Goal: Task Accomplishment & Management: Manage account settings

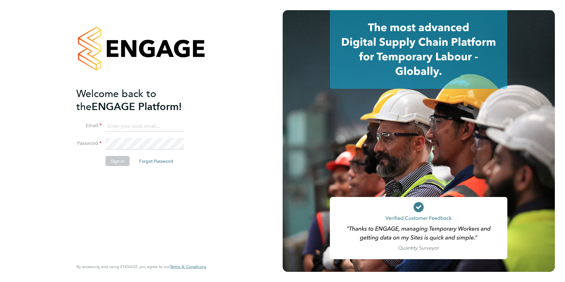
click at [126, 125] on input at bounding box center [145, 125] width 78 height 11
type input "support@engagelabs.io"
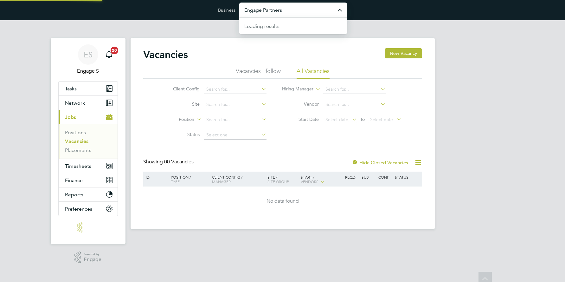
click at [271, 13] on input "Engage Partners" at bounding box center [293, 10] width 108 height 15
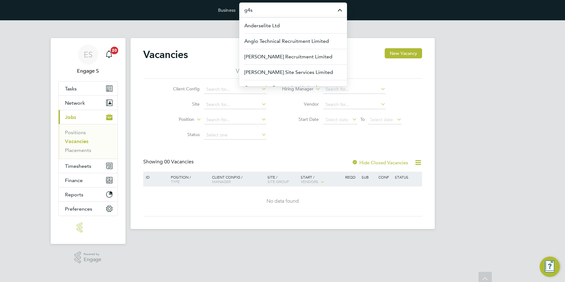
click at [270, 12] on input "g4s" at bounding box center [293, 10] width 108 height 15
click at [276, 39] on span "G4S Facilities Management (Uk) Limited" at bounding box center [289, 41] width 91 height 8
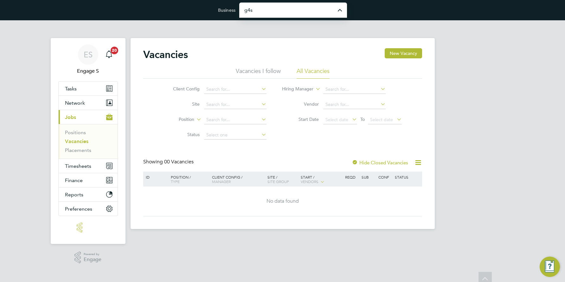
type input "G4S Facilities Management (Uk) Limited"
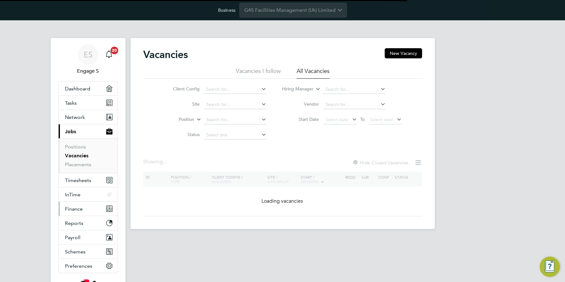
click at [77, 208] on span "Finance" at bounding box center [74, 209] width 18 height 6
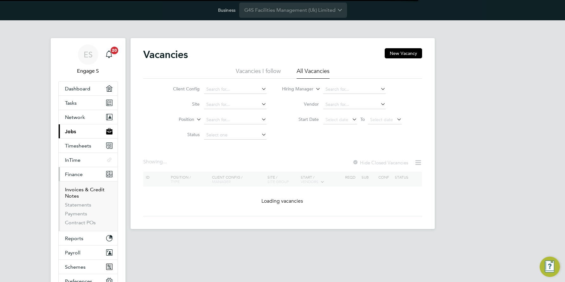
click at [76, 188] on link "Invoices & Credit Notes" at bounding box center [85, 192] width 40 height 12
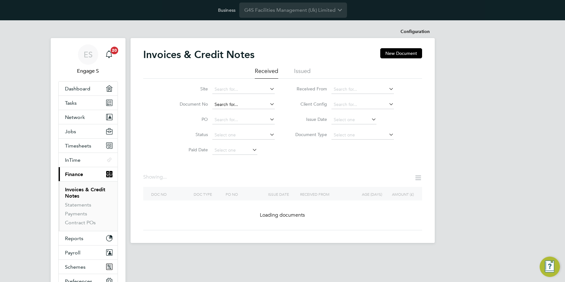
click at [221, 103] on input at bounding box center [243, 104] width 62 height 9
paste input "404"
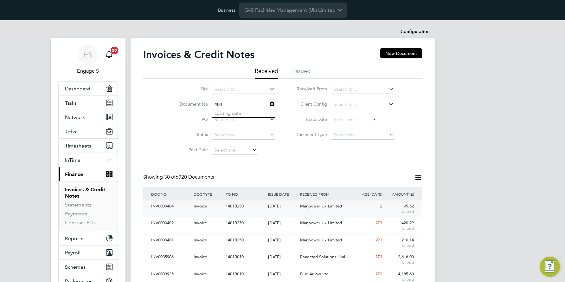
type input "404"
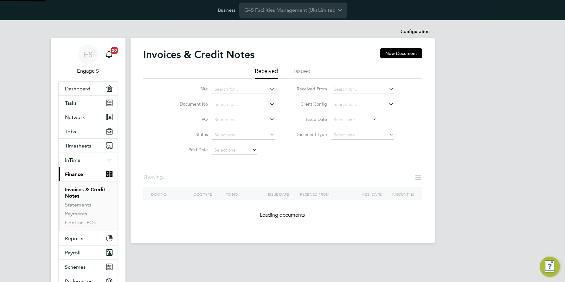
drag, startPoint x: 177, startPoint y: 205, endPoint x: 149, endPoint y: 206, distance: 28.2
click at [303, 69] on li "Issued" at bounding box center [302, 72] width 16 height 11
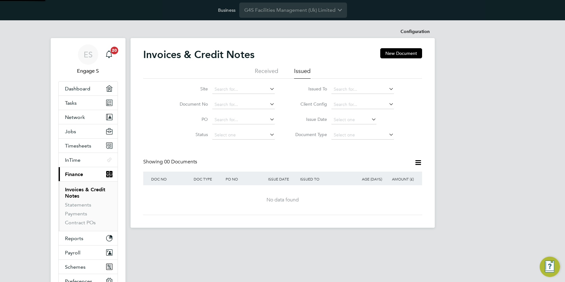
click at [271, 70] on li "Received" at bounding box center [266, 72] width 23 height 11
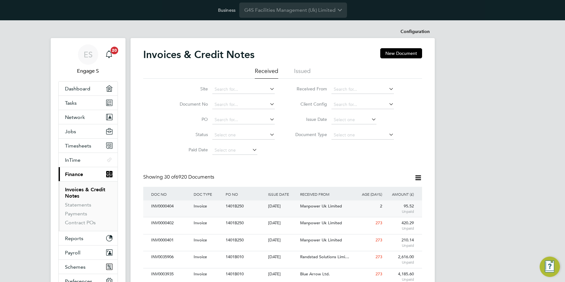
click at [167, 205] on div "INV0000404" at bounding box center [171, 206] width 42 height 12
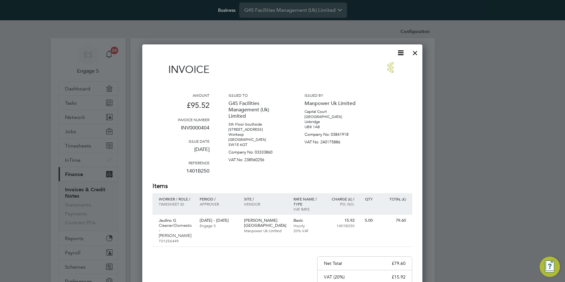
click at [206, 125] on p "INV0000404" at bounding box center [180, 130] width 57 height 16
copy p "INV0000404"
click at [415, 51] on div at bounding box center [415, 51] width 11 height 11
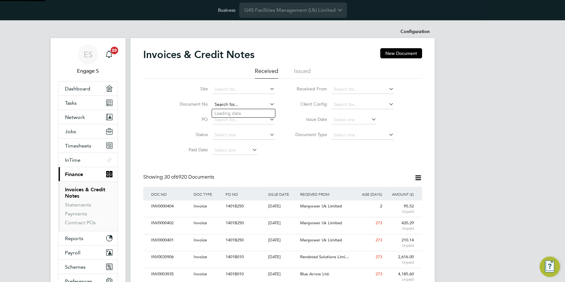
click at [224, 101] on input at bounding box center [243, 104] width 62 height 9
paste input "INV0000404"
type input "INV0000404"
click at [243, 113] on li "INV0000404" at bounding box center [243, 113] width 63 height 9
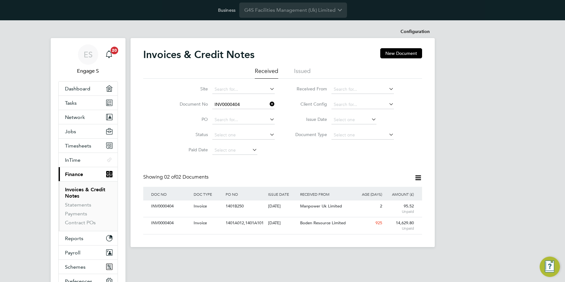
click at [419, 178] on icon at bounding box center [418, 178] width 8 height 8
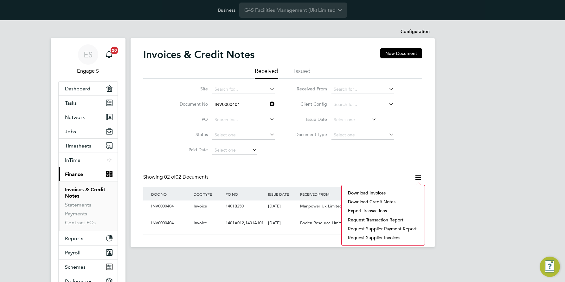
click at [382, 191] on li "Download invoices" at bounding box center [383, 192] width 77 height 9
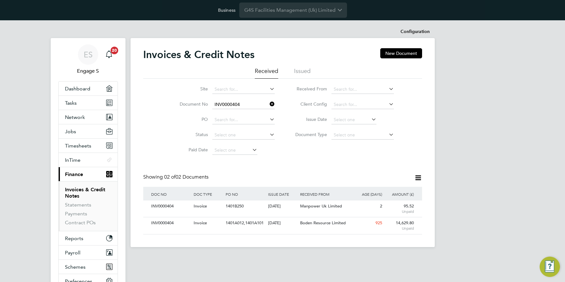
click at [418, 178] on icon at bounding box center [418, 178] width 8 height 8
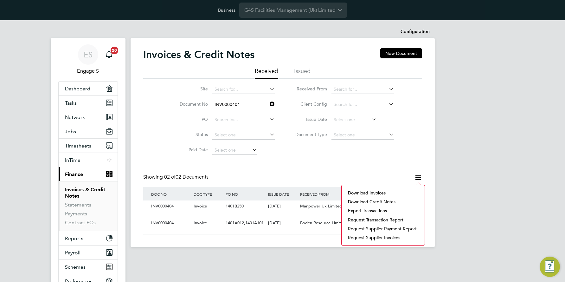
click at [381, 192] on li "Download invoices" at bounding box center [383, 192] width 77 height 9
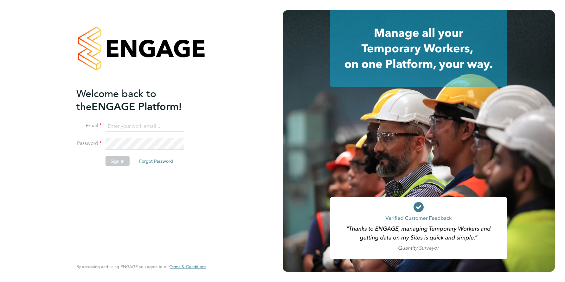
click at [128, 125] on input at bounding box center [145, 125] width 78 height 11
type input "support@engagelabs.io"
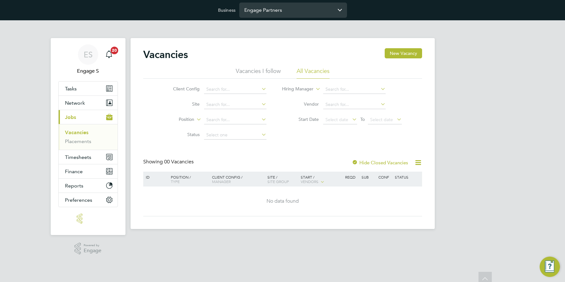
click at [282, 14] on input "Engage Partners" at bounding box center [293, 10] width 108 height 15
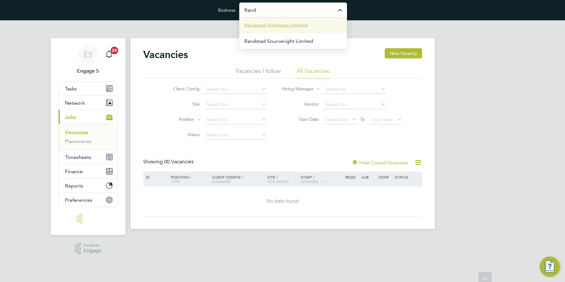
click at [291, 24] on span "Randstad Solutions Limited" at bounding box center [275, 26] width 63 height 8
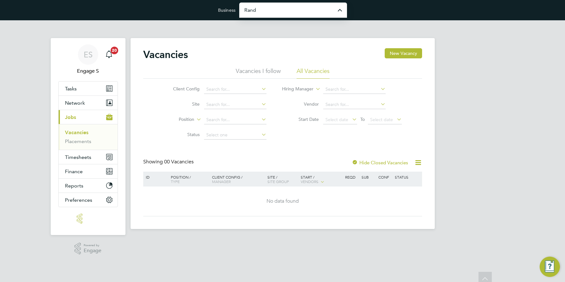
type input "Randstad Solutions Limited"
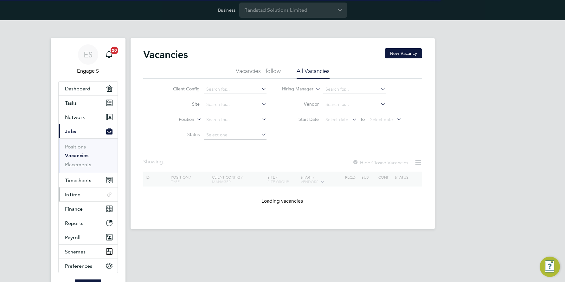
click at [75, 195] on span "InTime" at bounding box center [73, 194] width 16 height 6
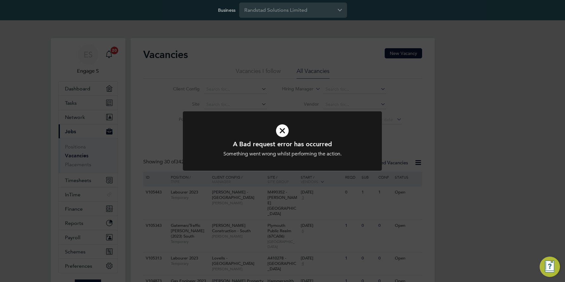
click at [285, 132] on icon at bounding box center [282, 130] width 165 height 25
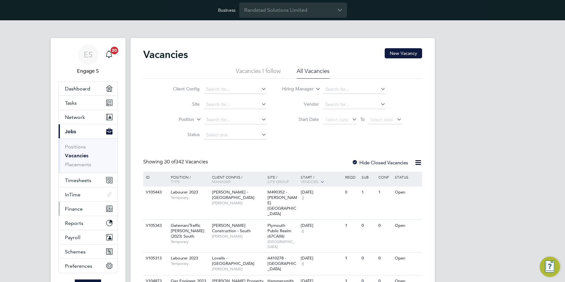
click at [77, 207] on span "Finance" at bounding box center [74, 209] width 18 height 6
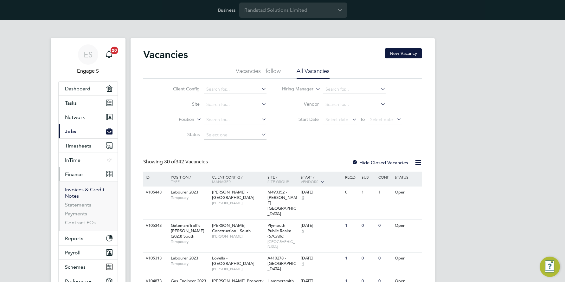
click at [77, 190] on link "Invoices & Credit Notes" at bounding box center [85, 192] width 40 height 12
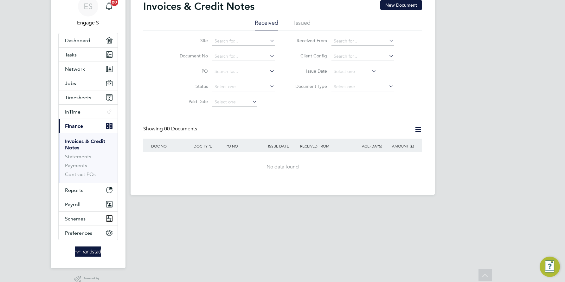
scroll to position [47, 0]
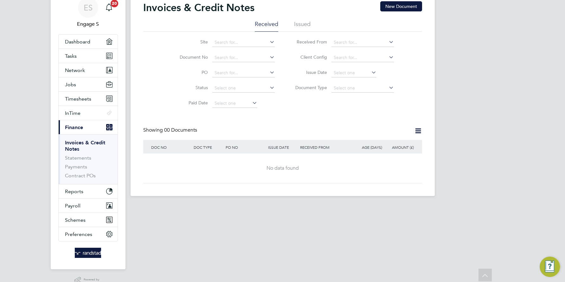
click at [301, 22] on li "Issued" at bounding box center [302, 25] width 16 height 11
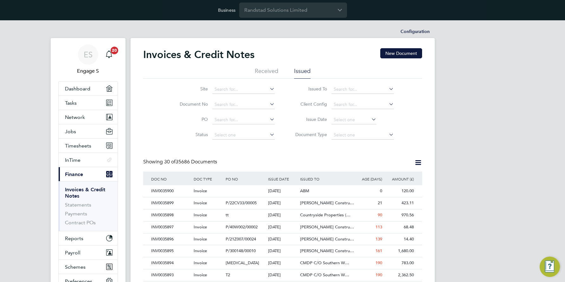
click at [370, 119] on icon at bounding box center [370, 119] width 0 height 9
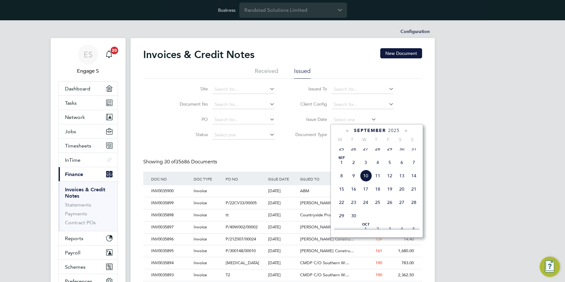
click at [366, 180] on span "10" at bounding box center [366, 176] width 12 height 12
type input "[DATE]"
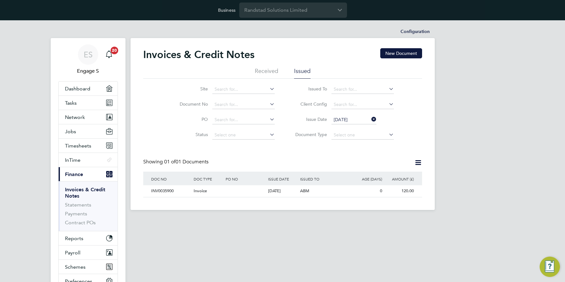
click at [418, 162] on icon at bounding box center [418, 163] width 8 height 8
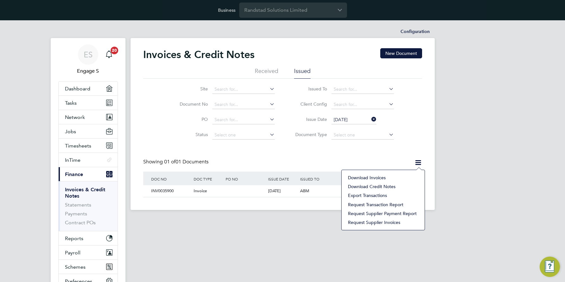
click at [376, 176] on li "Download invoices" at bounding box center [383, 177] width 77 height 9
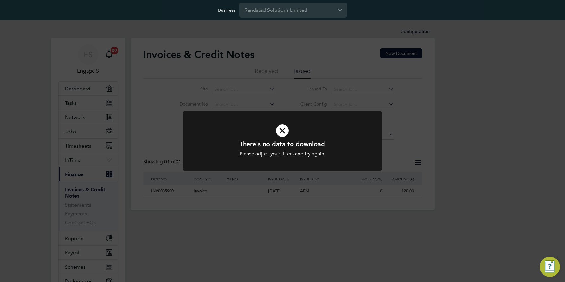
click at [281, 131] on icon at bounding box center [282, 130] width 165 height 25
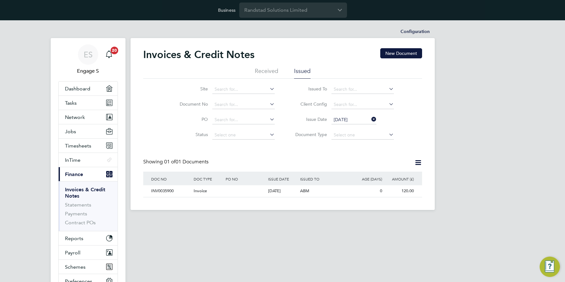
click at [417, 161] on icon at bounding box center [418, 163] width 8 height 8
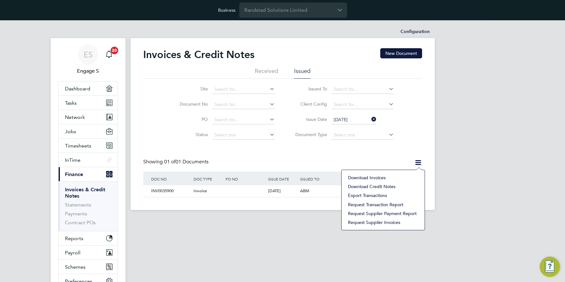
click at [358, 177] on li "Download invoices" at bounding box center [383, 177] width 77 height 9
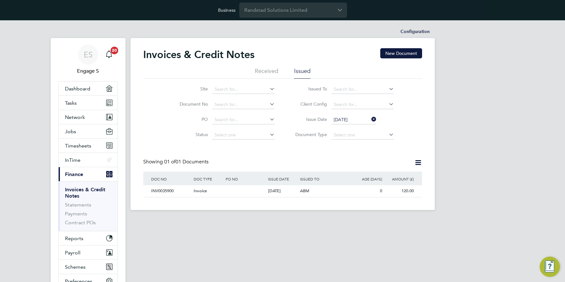
click at [265, 71] on li "Received" at bounding box center [266, 72] width 23 height 11
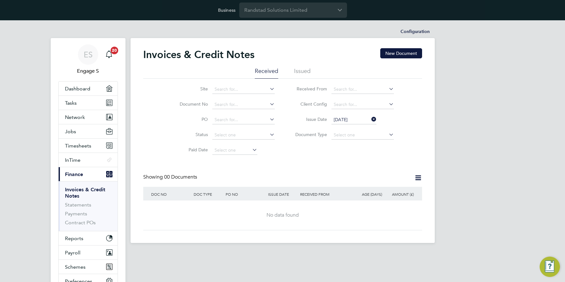
click at [370, 118] on icon at bounding box center [370, 119] width 0 height 9
click at [298, 71] on li "Issued" at bounding box center [302, 72] width 16 height 11
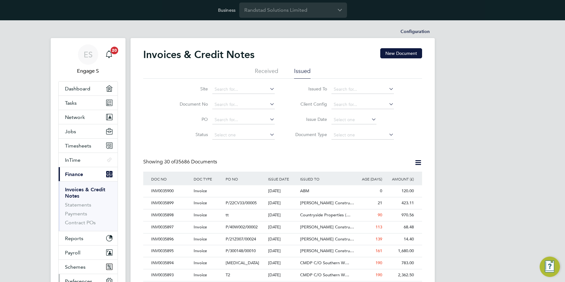
scroll to position [12, 54]
click at [173, 190] on div "INV0035900" at bounding box center [171, 191] width 42 height 12
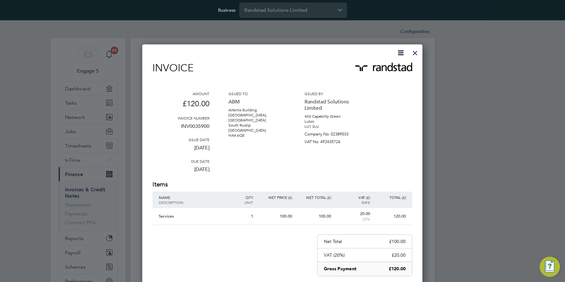
click at [197, 127] on p "INV0035900" at bounding box center [180, 128] width 57 height 16
copy p "INV0035900"
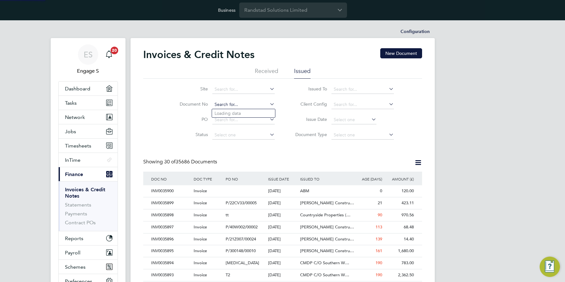
click at [224, 105] on input at bounding box center [243, 104] width 62 height 9
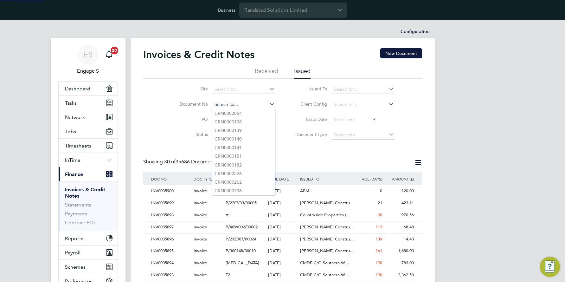
paste input "INV0035900"
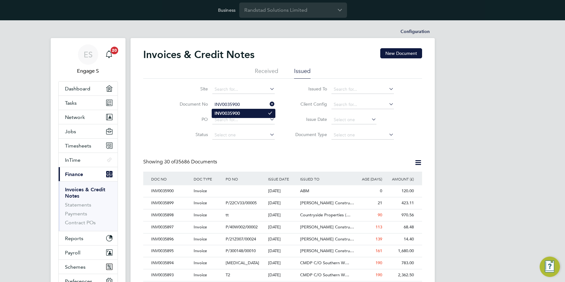
type input "INV0035900"
click at [234, 111] on b "INV0035900" at bounding box center [227, 113] width 25 height 5
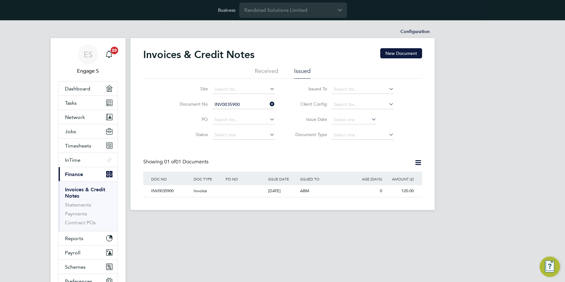
click at [419, 160] on icon at bounding box center [418, 163] width 8 height 8
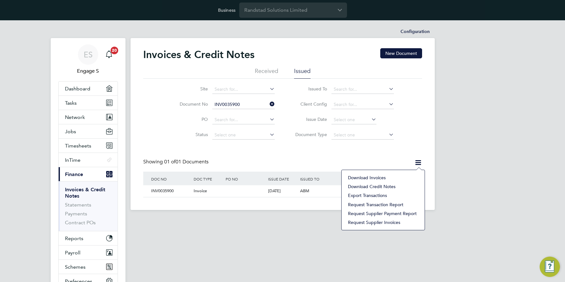
click at [386, 177] on li "Download invoices" at bounding box center [383, 177] width 77 height 9
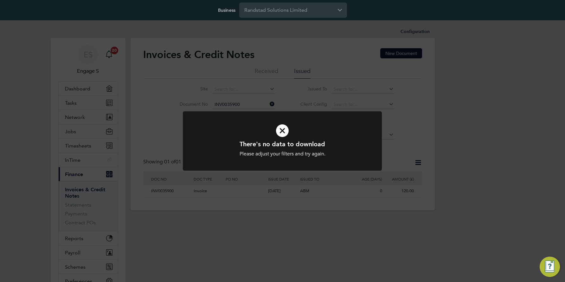
click at [283, 129] on icon at bounding box center [282, 130] width 165 height 25
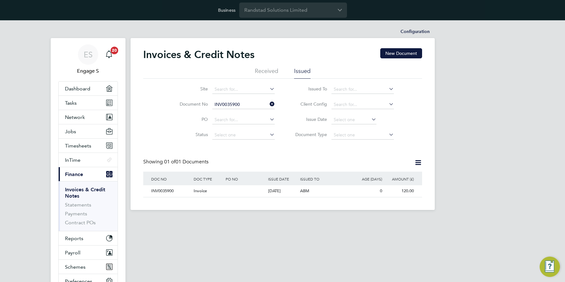
click at [269, 103] on icon at bounding box center [269, 104] width 0 height 9
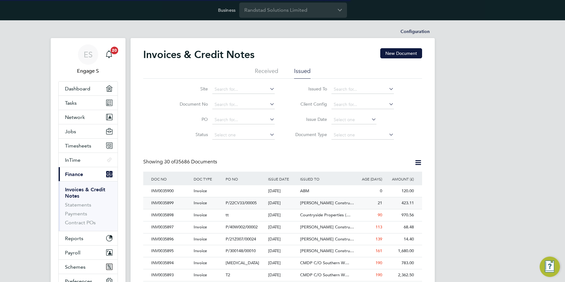
scroll to position [12, 43]
click at [355, 118] on input at bounding box center [354, 119] width 45 height 9
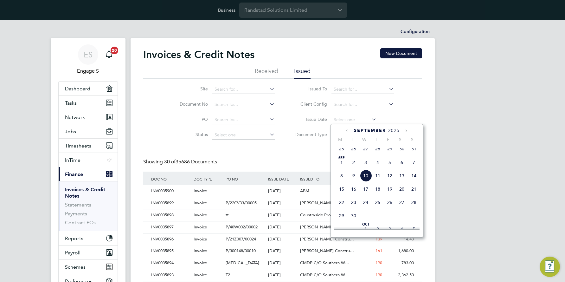
click at [349, 130] on icon at bounding box center [348, 130] width 6 height 7
click at [364, 193] on span "20" at bounding box center [366, 191] width 12 height 12
type input "20 Aug 2025"
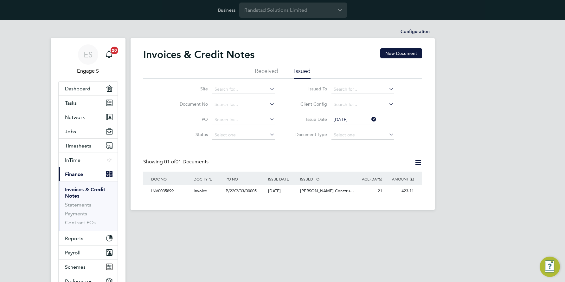
click at [415, 162] on icon at bounding box center [418, 163] width 8 height 8
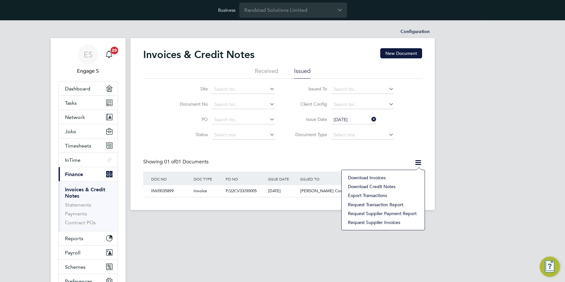
click at [379, 176] on li "Download invoices" at bounding box center [383, 177] width 77 height 9
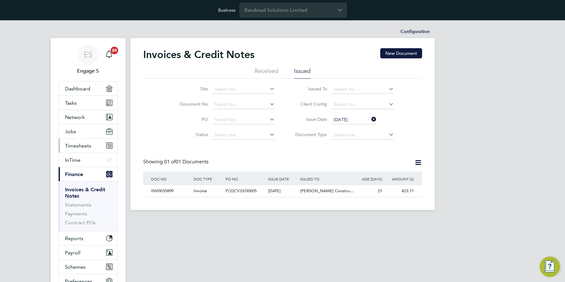
click at [81, 144] on span "Timesheets" at bounding box center [78, 146] width 26 height 6
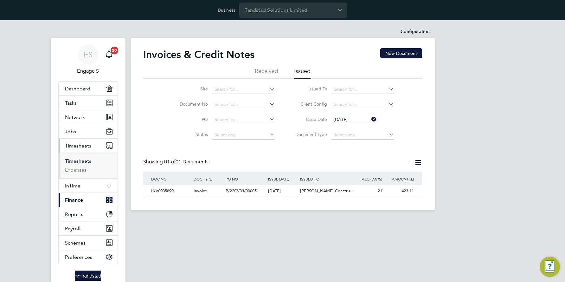
click at [84, 160] on link "Timesheets" at bounding box center [78, 161] width 26 height 6
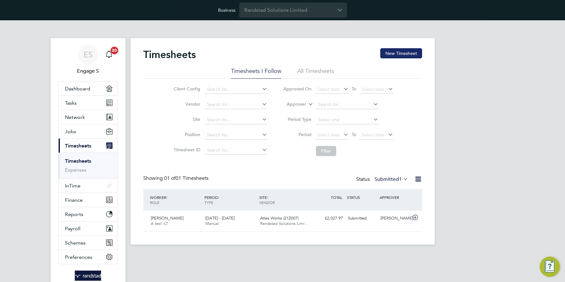
click at [403, 51] on button "New Timesheet" at bounding box center [401, 53] width 42 height 10
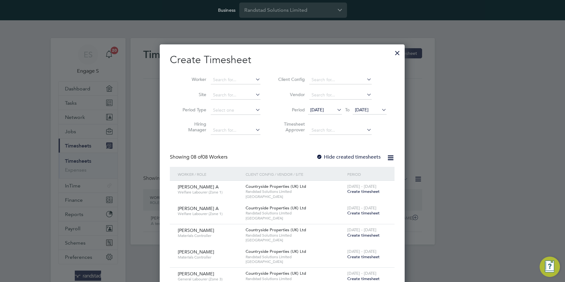
click at [355, 191] on span "Create timesheet" at bounding box center [363, 191] width 32 height 5
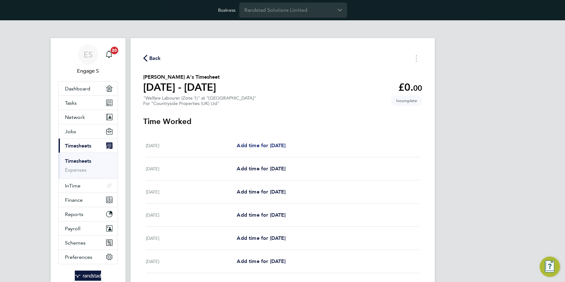
click at [285, 143] on span "Add time for [DATE]" at bounding box center [261, 145] width 49 height 6
select select "30"
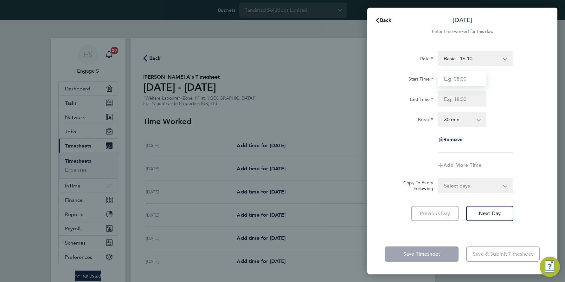
click at [456, 80] on input "Start Time" at bounding box center [462, 78] width 48 height 15
type input "02:00"
click at [472, 104] on input "End Time" at bounding box center [462, 98] width 48 height 15
type input "08:00"
click at [519, 138] on div "Rate Basic - 16.10 Start Time 02:00 End Time 08:00 Break 0 min 15 min 30 min 45…" at bounding box center [462, 102] width 155 height 102
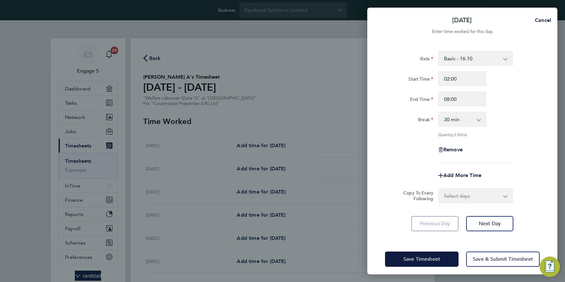
click at [458, 197] on select "Select days Day Weekday (Mon-Fri) Weekend (Sat-Sun) Tuesday Wednesday Thursday …" at bounding box center [472, 196] width 67 height 14
select select "DAY"
select select "2025-08-31"
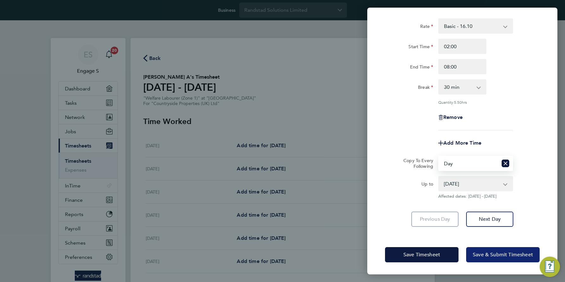
click at [489, 252] on span "Save & Submit Timesheet" at bounding box center [503, 254] width 60 height 6
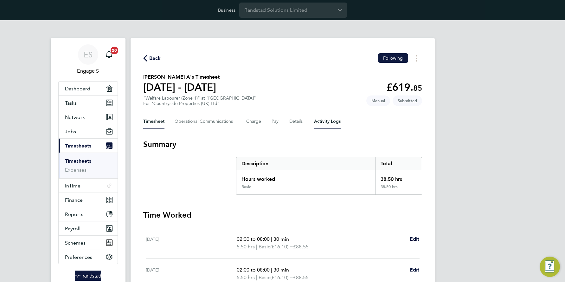
click at [319, 121] on Logs-tab "Activity Logs" at bounding box center [327, 121] width 27 height 15
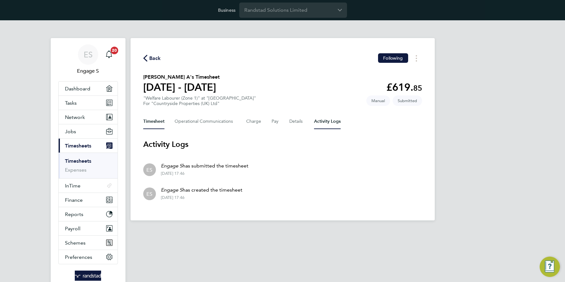
click at [151, 120] on button "Timesheet" at bounding box center [153, 121] width 21 height 15
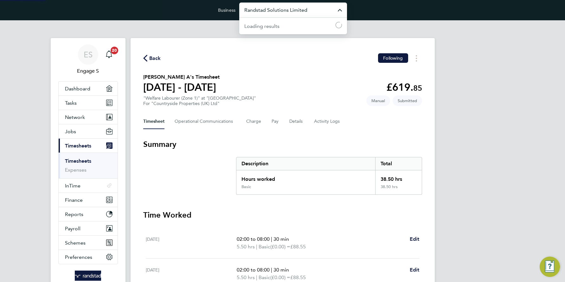
click at [271, 8] on input "Randstad Solutions Limited" at bounding box center [293, 10] width 108 height 15
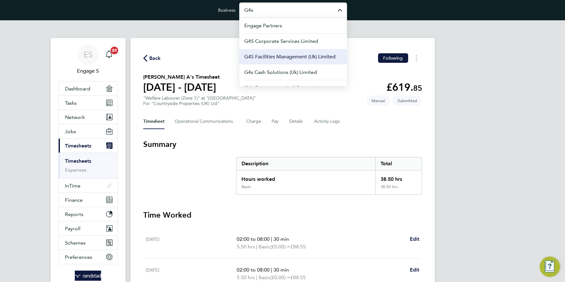
click at [282, 53] on span "G4S Facilities Management (Uk) Limited" at bounding box center [289, 57] width 91 height 8
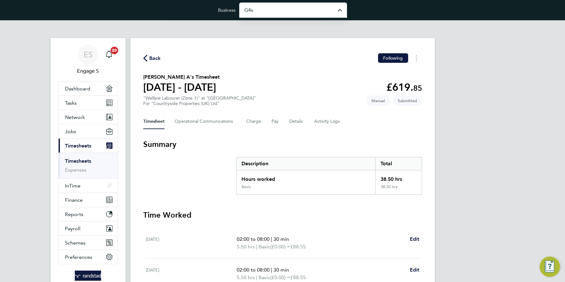
type input "G4S Facilities Management (Uk) Limited"
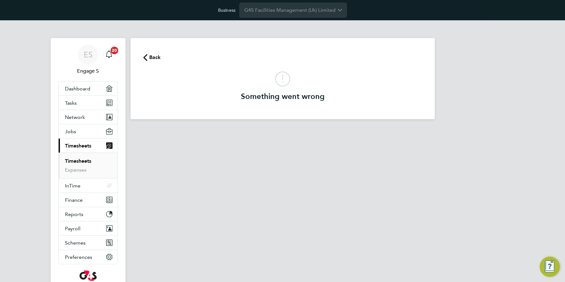
click at [74, 160] on link "Timesheets" at bounding box center [78, 161] width 26 height 6
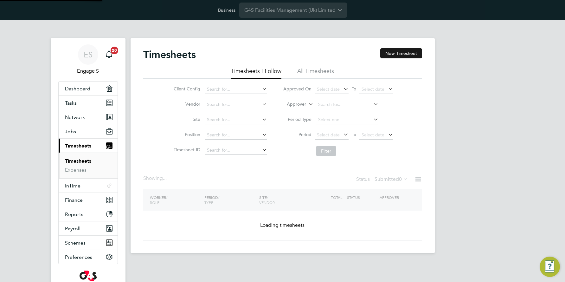
click at [395, 54] on button "New Timesheet" at bounding box center [401, 53] width 42 height 10
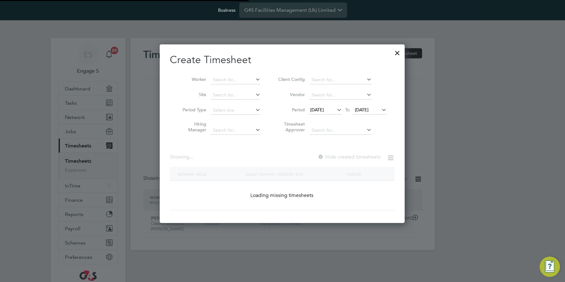
scroll to position [334, 245]
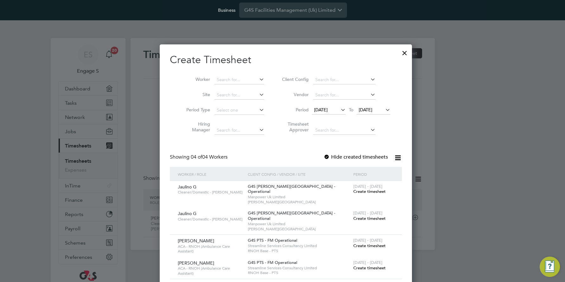
click at [357, 190] on span "Create timesheet" at bounding box center [369, 191] width 32 height 5
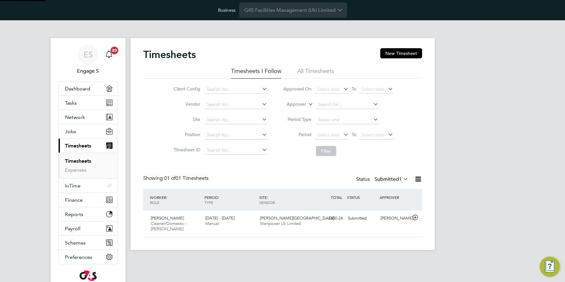
scroll to position [16, 55]
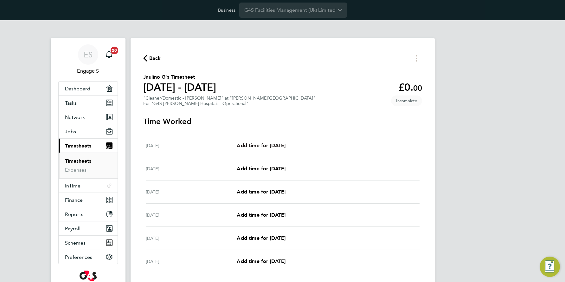
click at [272, 142] on span "Add time for [DATE]" at bounding box center [261, 145] width 49 height 6
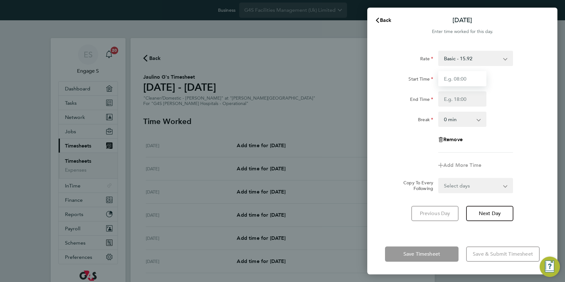
click at [457, 79] on input "Start Time" at bounding box center [462, 78] width 48 height 15
type input "04:00"
click at [459, 100] on input "End Time" at bounding box center [462, 98] width 48 height 15
drag, startPoint x: 457, startPoint y: 97, endPoint x: 413, endPoint y: 96, distance: 43.4
click at [413, 96] on div "End Time 28" at bounding box center [463, 98] width 160 height 15
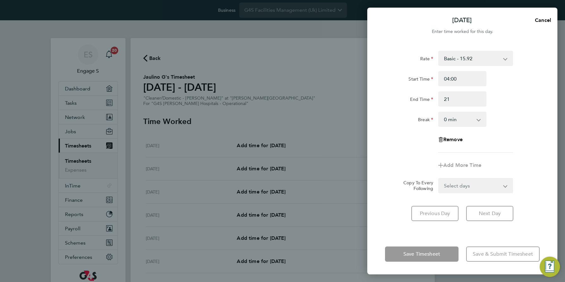
type input "21:00"
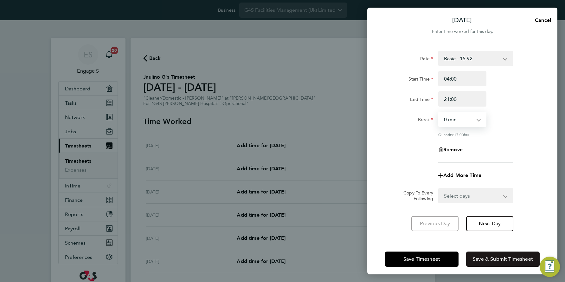
click at [476, 256] on span "Save & Submit Timesheet" at bounding box center [503, 259] width 60 height 6
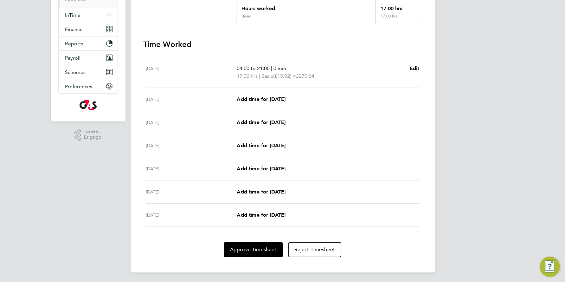
scroll to position [171, 0]
click at [253, 248] on span "Approve Timesheet" at bounding box center [253, 249] width 47 height 6
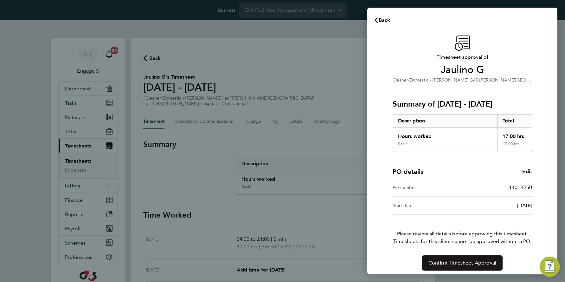
click at [457, 262] on span "Confirm Timesheet Approval" at bounding box center [463, 263] width 68 height 6
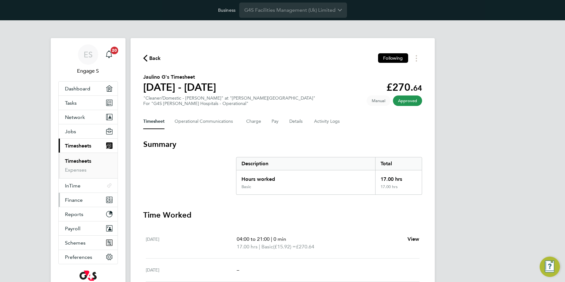
click at [73, 197] on span "Finance" at bounding box center [74, 200] width 18 height 6
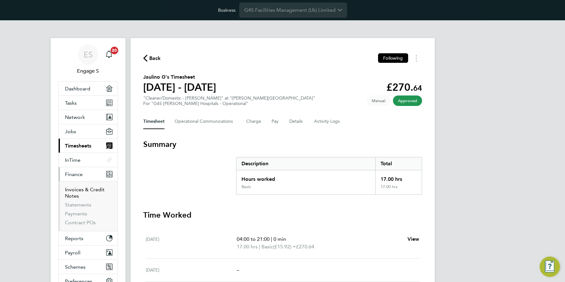
click at [87, 189] on link "Invoices & Credit Notes" at bounding box center [85, 192] width 40 height 12
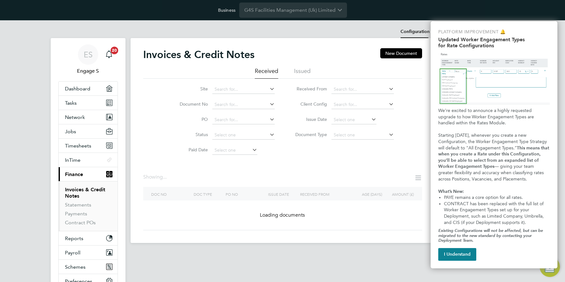
click at [411, 31] on li "Configuration" at bounding box center [415, 31] width 29 height 13
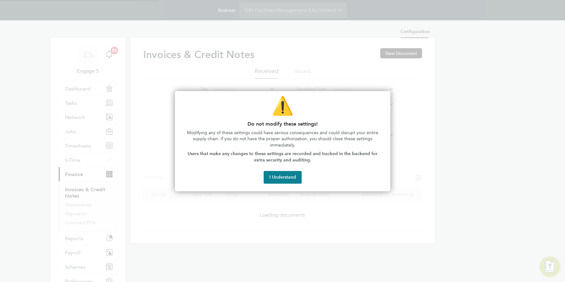
type input "INV[number:7]"
type input "CRN[number:7]"
type input "Weekly"
type input "13:27"
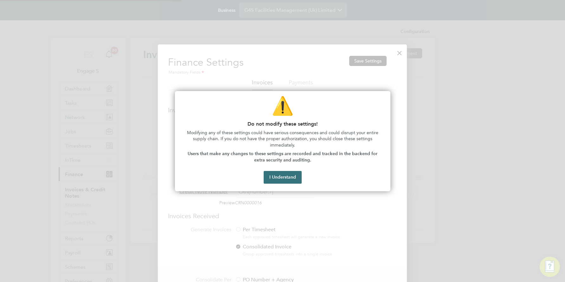
scroll to position [384, 249]
click at [285, 175] on button "I Understand" at bounding box center [283, 177] width 38 height 13
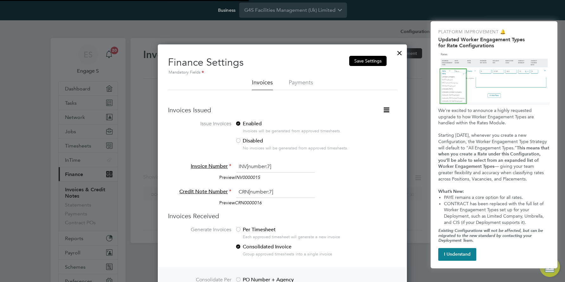
click at [386, 109] on icon at bounding box center [387, 110] width 8 height 8
click at [338, 125] on li "Consolidate Invoices Manually" at bounding box center [355, 124] width 68 height 9
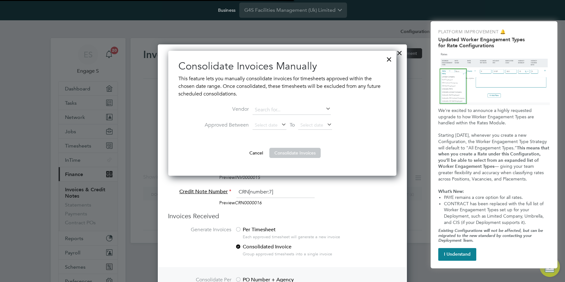
scroll to position [125, 229]
click at [268, 126] on span "Select date" at bounding box center [266, 125] width 23 height 6
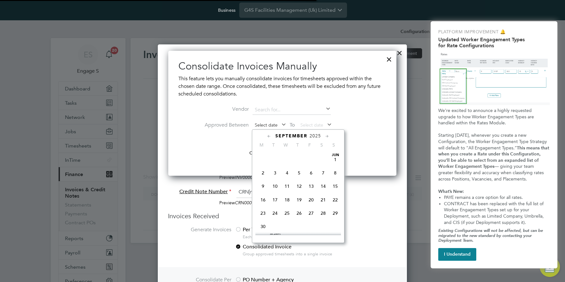
scroll to position [206, 0]
click at [288, 171] on span "3" at bounding box center [287, 168] width 12 height 12
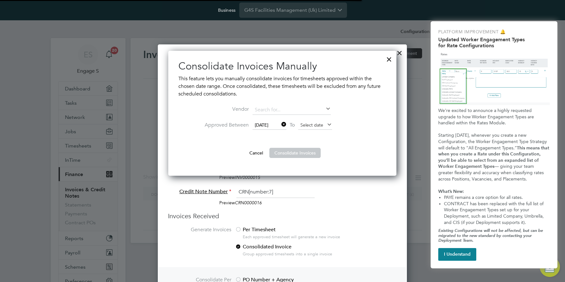
click at [308, 123] on span "Select date" at bounding box center [312, 125] width 23 height 6
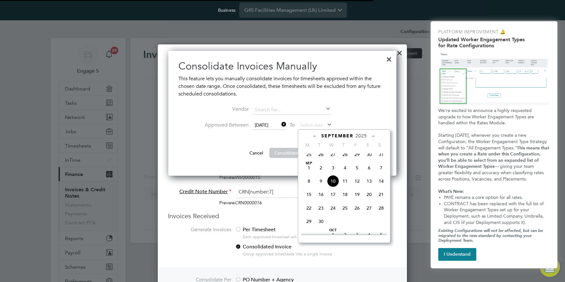
click at [345, 185] on span "11" at bounding box center [345, 181] width 12 height 12
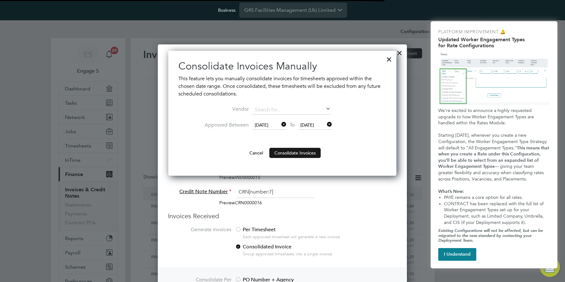
click at [285, 151] on button "Consolidate Invoices" at bounding box center [294, 153] width 51 height 10
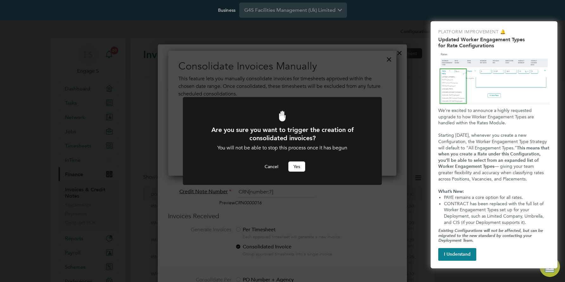
click at [297, 166] on button "Yes" at bounding box center [296, 166] width 17 height 10
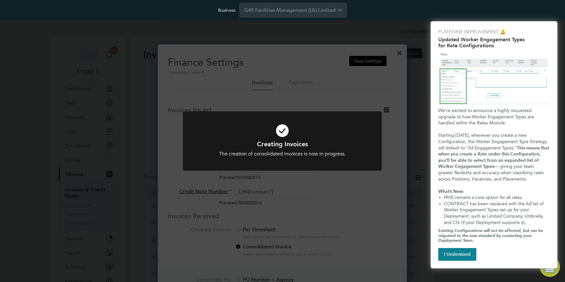
click at [129, 184] on div "Creating Invoices The creation of consolidated invoices is now in progress. Can…" at bounding box center [282, 141] width 565 height 282
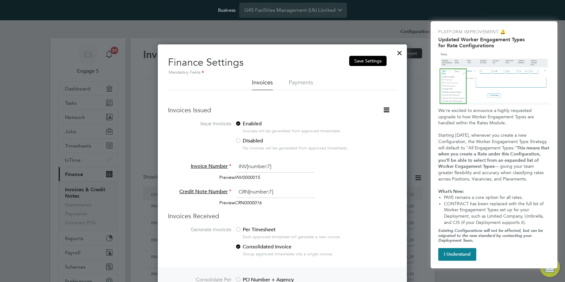
click at [101, 196] on div at bounding box center [282, 141] width 565 height 282
click at [399, 53] on div at bounding box center [399, 51] width 11 height 11
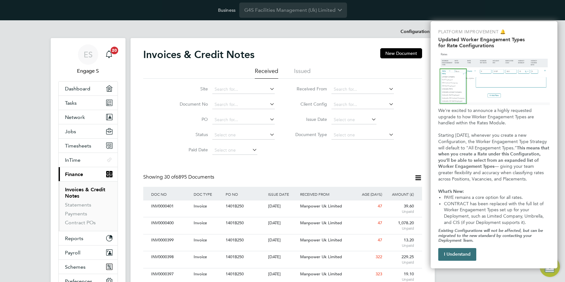
click at [457, 258] on button "I Understand" at bounding box center [457, 254] width 38 height 13
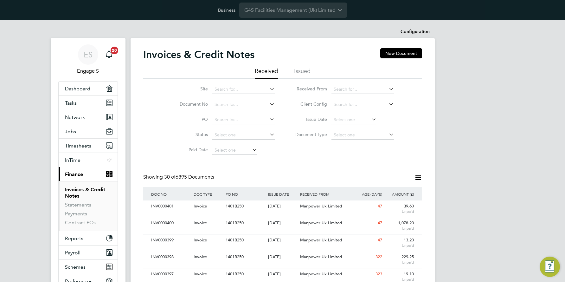
click at [74, 192] on link "Invoices & Credit Notes" at bounding box center [85, 192] width 40 height 12
click at [81, 204] on link "Statements" at bounding box center [78, 205] width 26 height 6
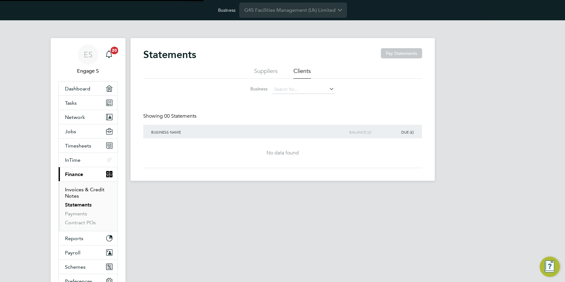
click at [74, 191] on link "Invoices & Credit Notes" at bounding box center [85, 192] width 40 height 12
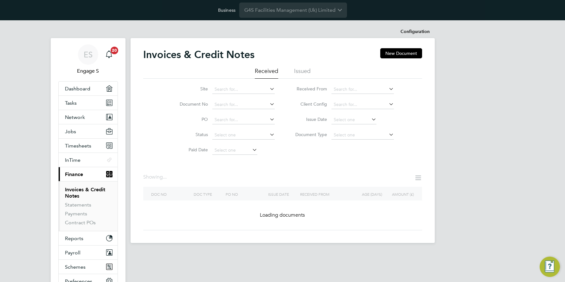
click at [370, 119] on icon at bounding box center [370, 119] width 0 height 9
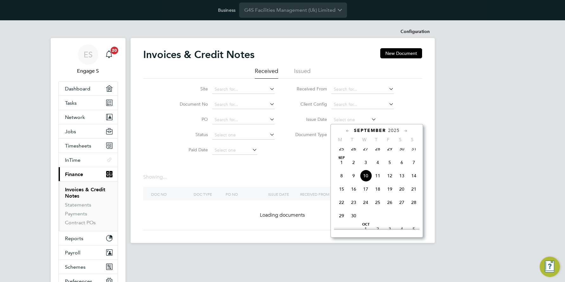
click at [366, 179] on span "10" at bounding box center [366, 176] width 12 height 12
type input "10 Sep 2025"
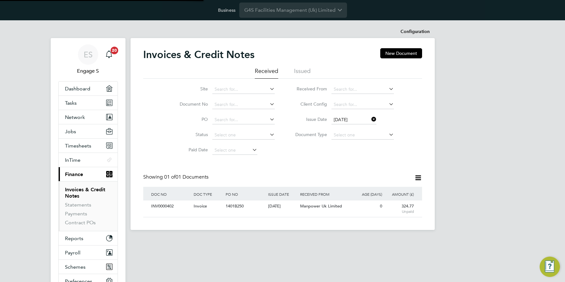
click at [418, 176] on icon at bounding box center [418, 178] width 8 height 8
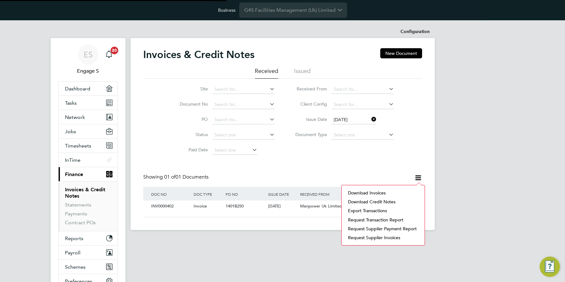
click at [371, 190] on li "Download invoices" at bounding box center [383, 192] width 77 height 9
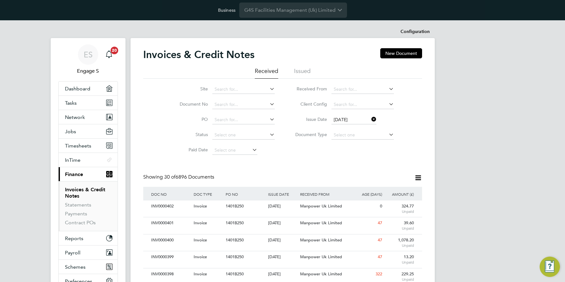
click at [419, 176] on icon at bounding box center [418, 178] width 8 height 8
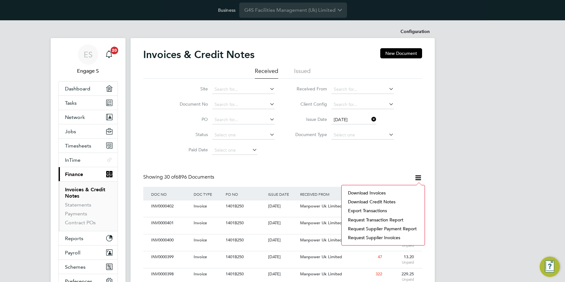
click at [374, 191] on li "Download invoices" at bounding box center [383, 192] width 77 height 9
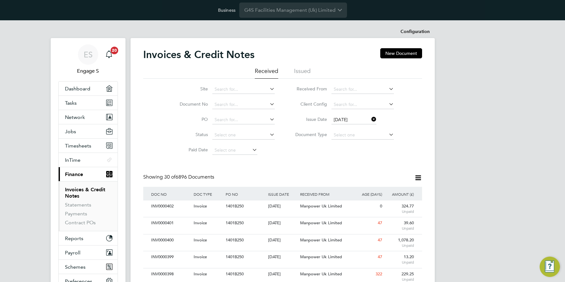
click at [418, 178] on icon at bounding box center [418, 178] width 8 height 8
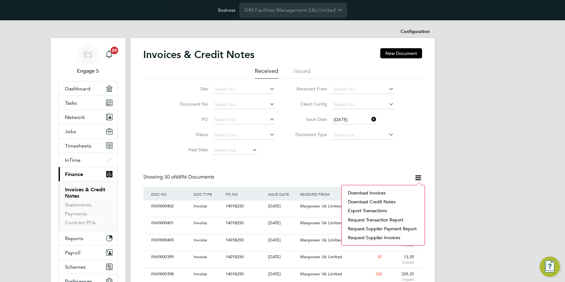
click at [367, 191] on li "Download invoices" at bounding box center [383, 192] width 77 height 9
